Goal: Task Accomplishment & Management: Use online tool/utility

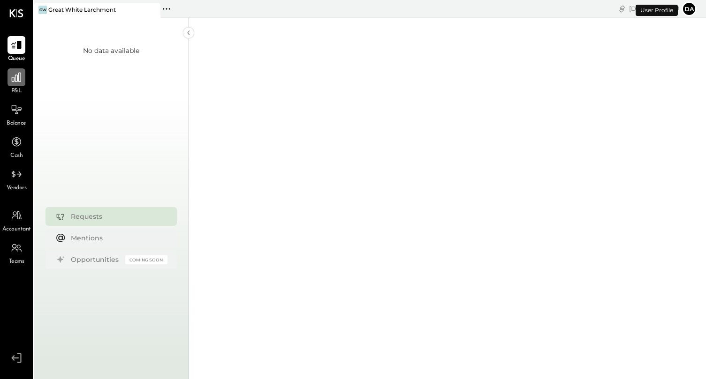
click at [17, 77] on icon at bounding box center [16, 77] width 9 height 9
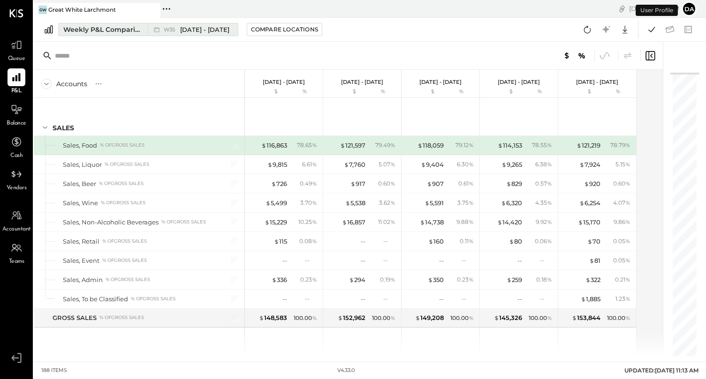
click at [122, 27] on div "Weekly P&L Comparison" at bounding box center [102, 29] width 79 height 9
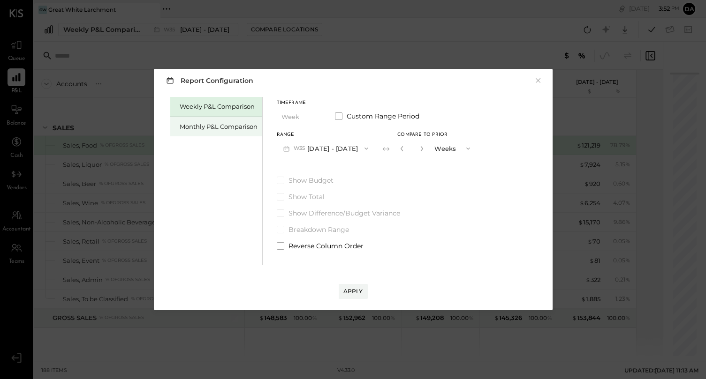
click at [198, 128] on div "Monthly P&L Comparison" at bounding box center [219, 126] width 78 height 9
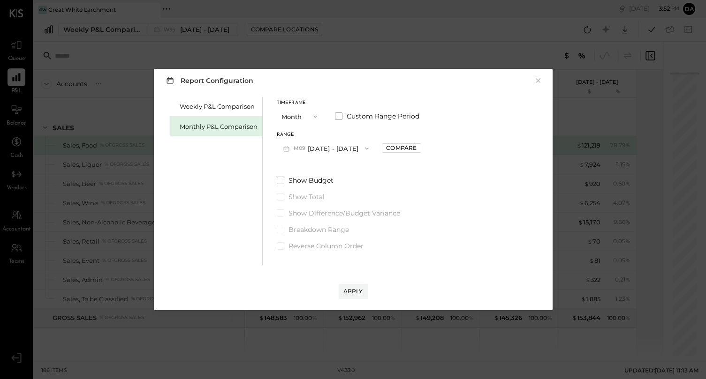
click at [305, 148] on span "M09" at bounding box center [301, 149] width 15 height 8
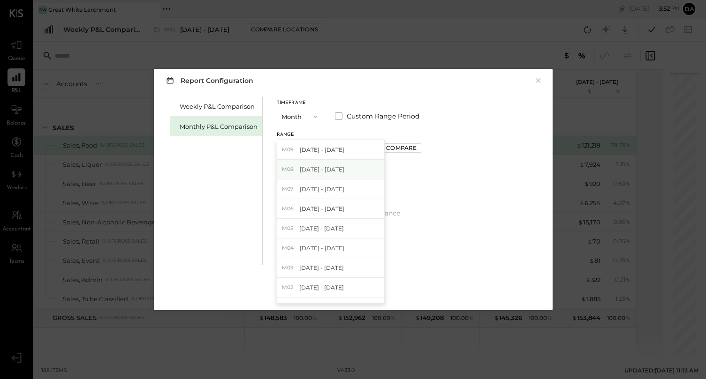
click at [308, 165] on div "M08 [DATE] - [DATE]" at bounding box center [330, 170] width 107 height 20
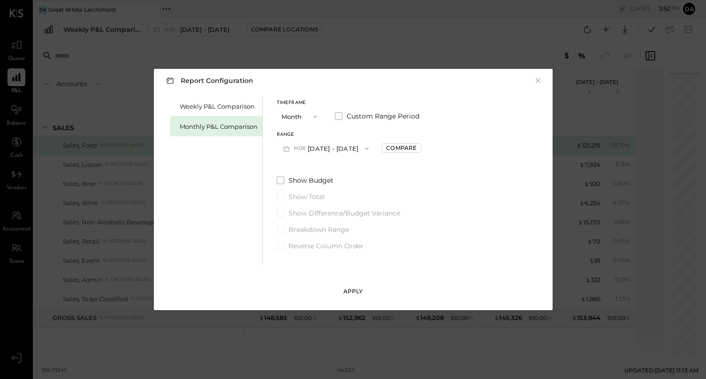
click at [358, 295] on div "Apply" at bounding box center [353, 291] width 20 height 8
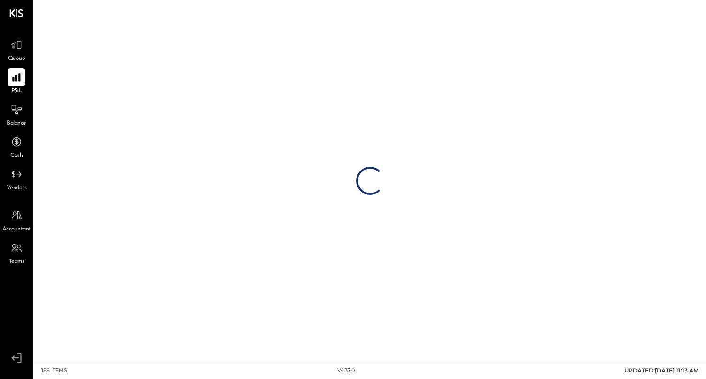
click at [467, 3] on div "Loading…" at bounding box center [370, 181] width 672 height 362
click at [468, 0] on div "Loading…" at bounding box center [370, 181] width 672 height 362
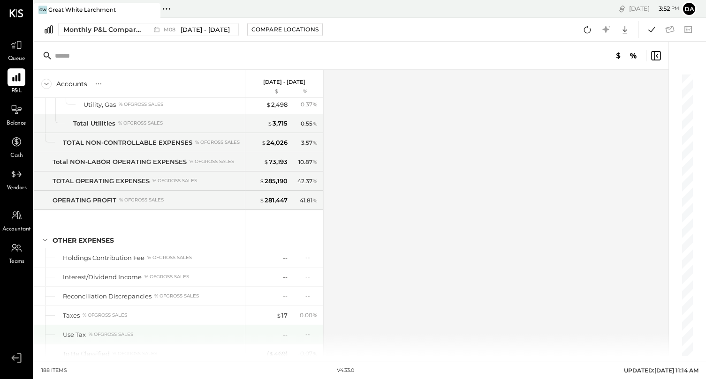
scroll to position [2588, 0]
